Goal: Find specific page/section: Find specific page/section

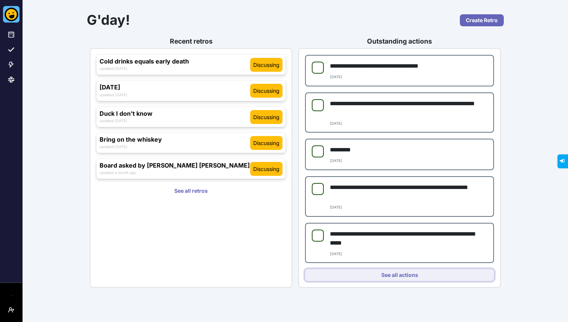
click at [409, 273] on link "See all actions" at bounding box center [399, 275] width 189 height 12
